Goal: Information Seeking & Learning: Learn about a topic

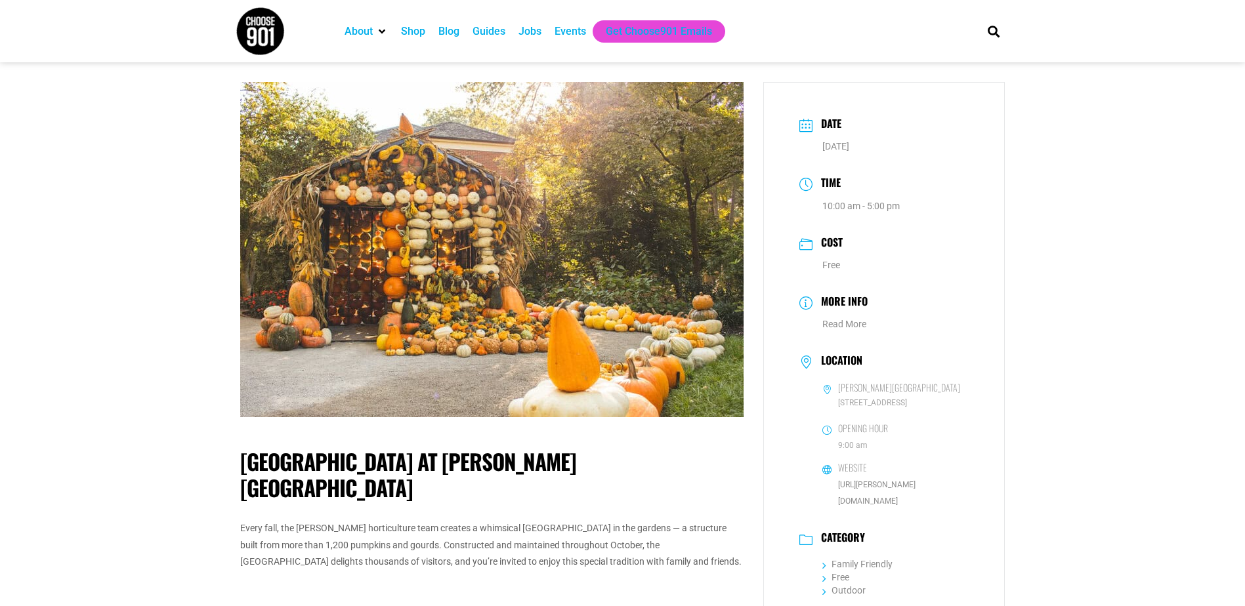
click at [538, 312] on img at bounding box center [491, 249] width 503 height 335
click at [496, 29] on div "Guides" at bounding box center [489, 32] width 33 height 16
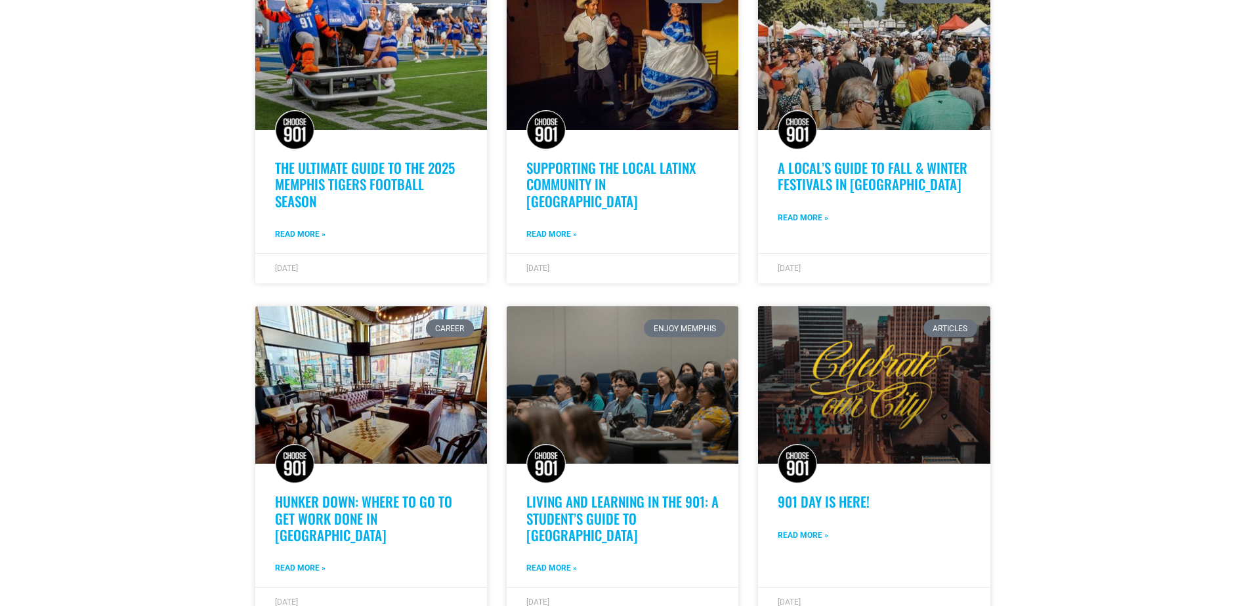
scroll to position [788, 0]
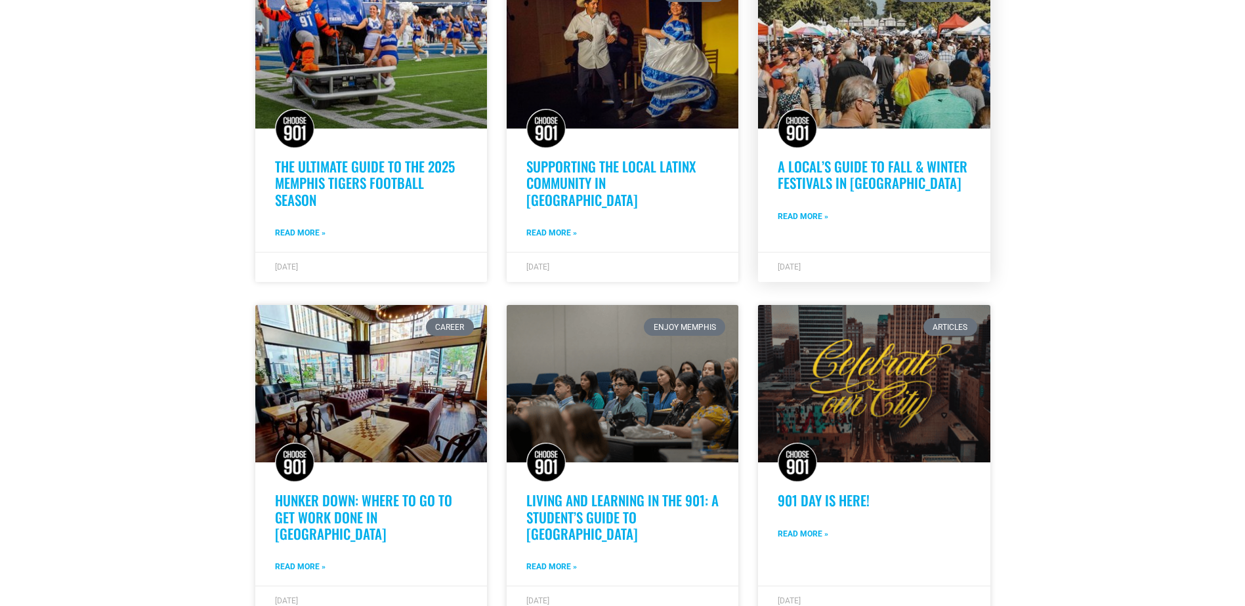
click at [786, 211] on link "Read More »" at bounding box center [803, 217] width 51 height 12
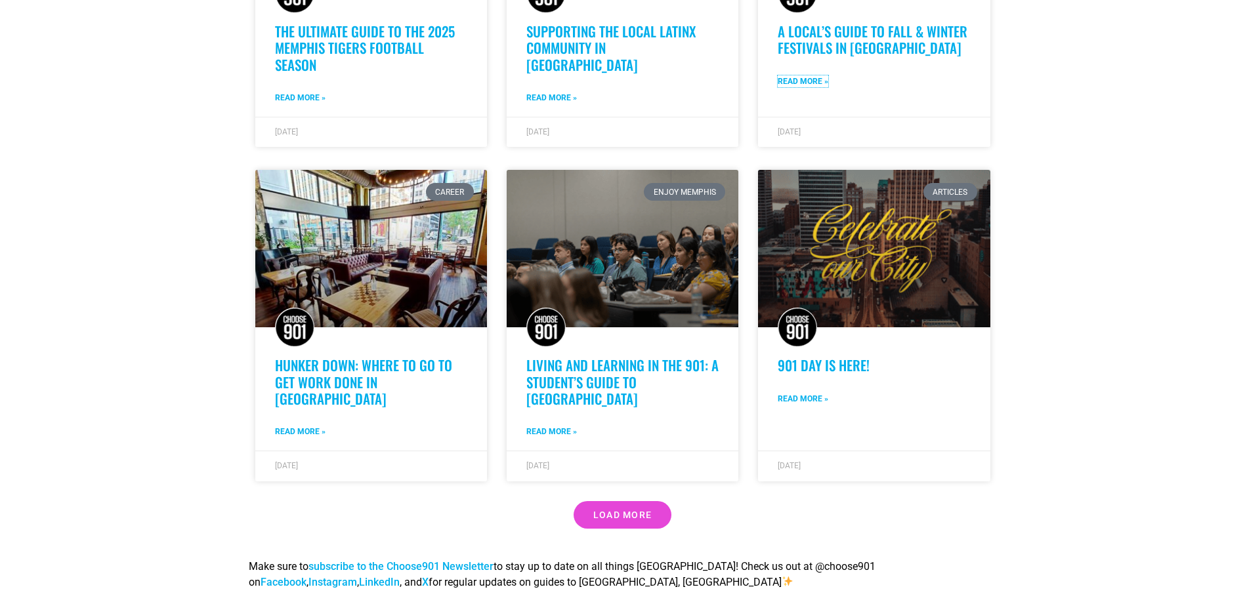
scroll to position [1050, 0]
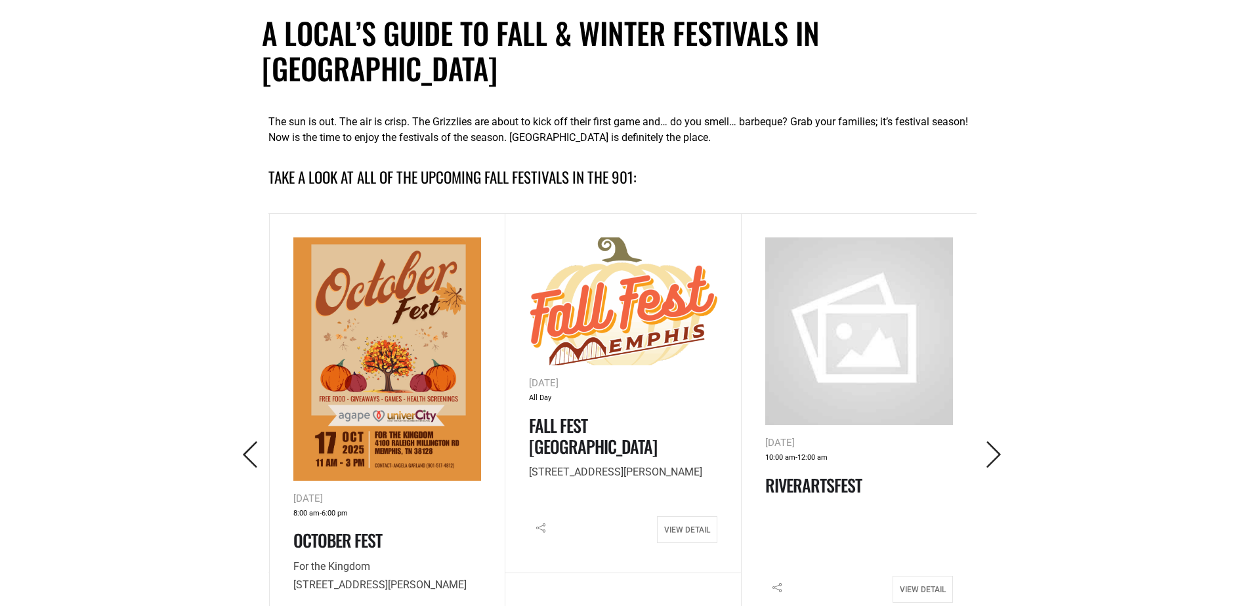
scroll to position [525, 0]
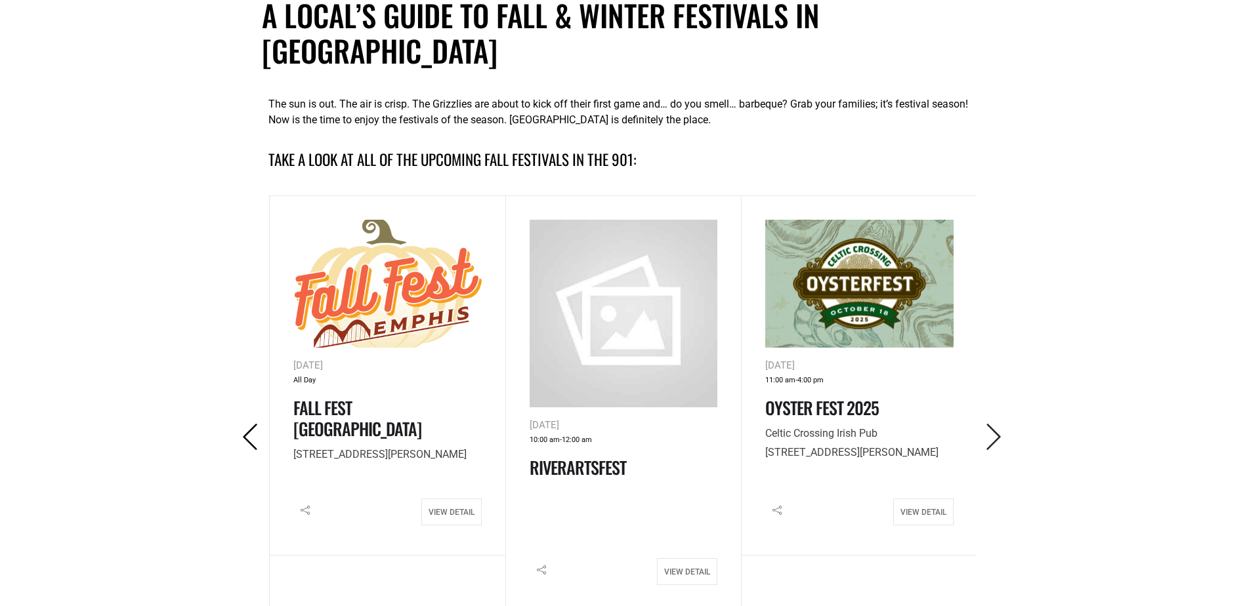
click at [249, 424] on icon "Previous" at bounding box center [250, 437] width 27 height 27
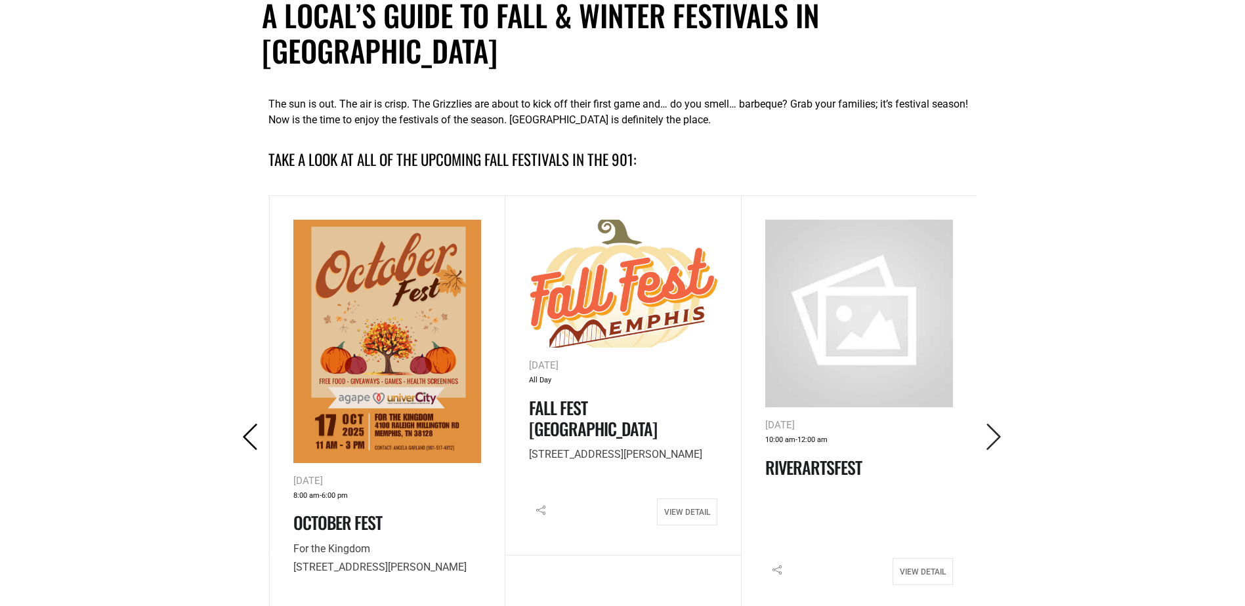
click at [249, 424] on icon "Previous" at bounding box center [250, 437] width 27 height 27
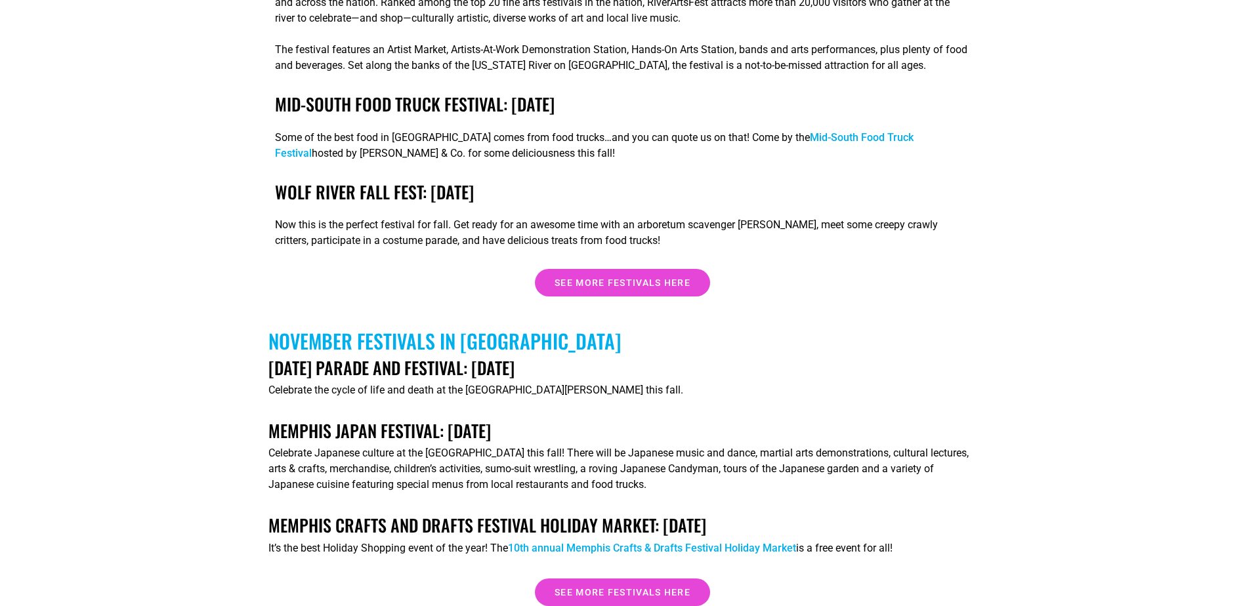
scroll to position [3873, 0]
